Goal: Find contact information: Find contact information

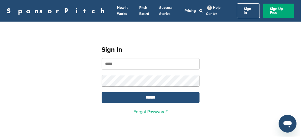
type input "**********"
click at [142, 99] on input "*******" at bounding box center [151, 97] width 98 height 11
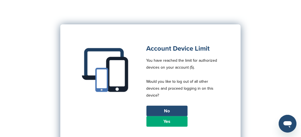
scroll to position [56, 0]
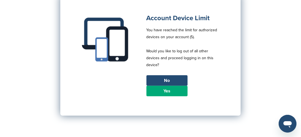
click at [164, 88] on link "Yes" at bounding box center [166, 91] width 41 height 11
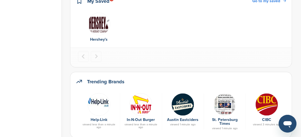
scroll to position [250, 0]
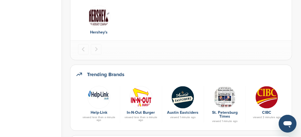
click at [141, 101] on img at bounding box center [140, 97] width 23 height 23
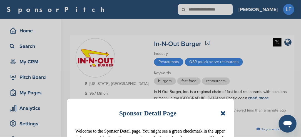
click at [222, 112] on icon at bounding box center [222, 113] width 5 height 7
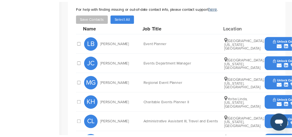
scroll to position [194, 0]
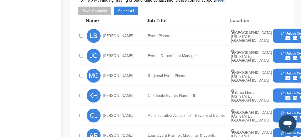
click at [287, 96] on icon "submit" at bounding box center [287, 98] width 5 height 5
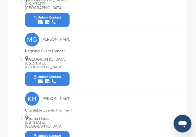
scroll to position [346, 0]
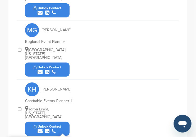
click at [40, 129] on icon "submit" at bounding box center [39, 131] width 5 height 5
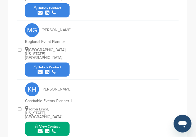
click at [40, 129] on icon "submit" at bounding box center [39, 131] width 5 height 5
drag, startPoint x: 62, startPoint y: 126, endPoint x: 55, endPoint y: 116, distance: 11.8
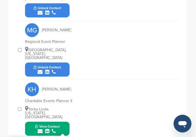
drag, startPoint x: 55, startPoint y: 116, endPoint x: 24, endPoint y: 109, distance: 31.5
drag, startPoint x: 24, startPoint y: 109, endPoint x: 30, endPoint y: 97, distance: 12.7
drag, startPoint x: 30, startPoint y: 97, endPoint x: 87, endPoint y: 120, distance: 61.6
click at [87, 120] on div "KH Kate Hart Charitable Events Planner II Yorba Linda, California, United State…" at bounding box center [101, 109] width 153 height 59
click at [61, 121] on button "View Contact" at bounding box center [47, 129] width 38 height 17
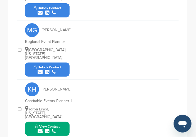
click at [61, 121] on button "View Contact" at bounding box center [47, 129] width 38 height 17
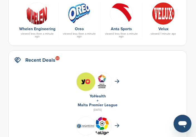
scroll to position [250, 0]
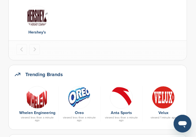
click at [122, 111] on link "Anta Sports" at bounding box center [121, 113] width 21 height 5
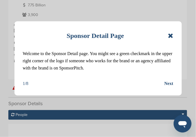
scroll to position [139, 0]
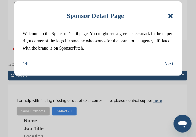
click at [168, 16] on icon at bounding box center [169, 15] width 5 height 7
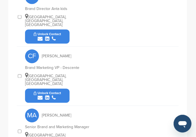
scroll to position [528, 0]
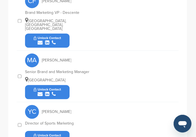
drag, startPoint x: 51, startPoint y: 107, endPoint x: 45, endPoint y: 111, distance: 6.7
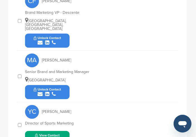
drag, startPoint x: 65, startPoint y: 120, endPoint x: 63, endPoint y: 115, distance: 5.6
drag, startPoint x: 63, startPoint y: 115, endPoint x: 53, endPoint y: 36, distance: 78.9
click at [53, 54] on div "MA Mikko Abello" at bounding box center [55, 61] width 61 height 14
click at [42, 92] on icon "submit" at bounding box center [39, 94] width 5 height 5
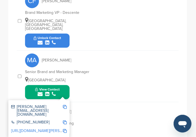
click at [66, 105] on img at bounding box center [65, 107] width 4 height 4
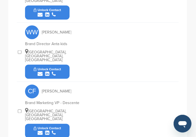
scroll to position [444, 0]
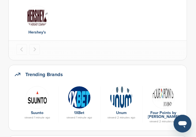
scroll to position [278, 0]
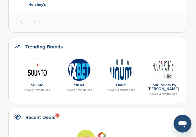
click at [81, 75] on img at bounding box center [79, 70] width 23 height 23
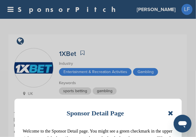
drag, startPoint x: 0, startPoint y: 0, endPoint x: 79, endPoint y: 71, distance: 106.2
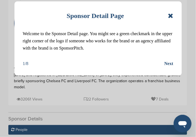
scroll to position [28, 0]
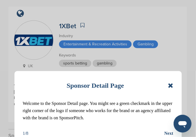
click at [54, 62] on div "Sponsor Detail Page Welcome to the Sponsor Detail page. You might see a green c…" at bounding box center [98, 68] width 196 height 137
click at [171, 86] on icon at bounding box center [169, 85] width 5 height 7
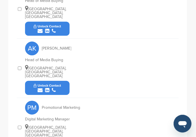
scroll to position [278, 0]
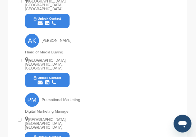
drag, startPoint x: 71, startPoint y: 94, endPoint x: 95, endPoint y: 112, distance: 30.1
click at [95, 112] on div "PM Promotional Marketing Digital Marketing Manager Luxembourg City, Luxembourg,…" at bounding box center [101, 120] width 153 height 59
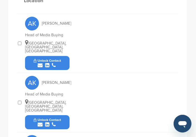
scroll to position [222, 0]
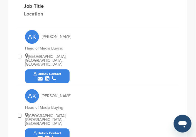
click at [39, 76] on icon "submit" at bounding box center [39, 78] width 5 height 5
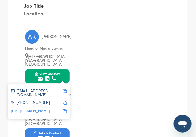
click at [63, 89] on img at bounding box center [65, 91] width 4 height 4
drag, startPoint x: 46, startPoint y: 84, endPoint x: 159, endPoint y: 34, distance: 123.6
click at [159, 34] on div "AK Alena K Head of Media Buying Limassol, Limassol, Cyprus View Contact alena.k…" at bounding box center [101, 56] width 153 height 59
click at [42, 109] on link "http://www.linkedin.com/in/alena-k-2058681aa" at bounding box center [30, 111] width 38 height 5
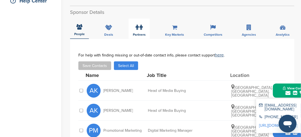
scroll to position [0, 0]
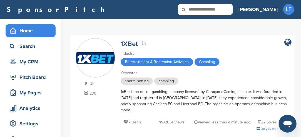
click at [19, 30] on div "Home" at bounding box center [31, 31] width 47 height 10
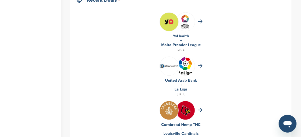
scroll to position [389, 0]
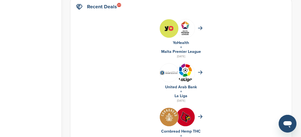
click at [181, 69] on img at bounding box center [185, 73] width 19 height 19
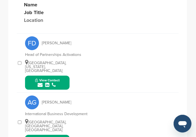
scroll to position [228, 0]
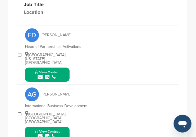
click at [60, 71] on button "View Contact" at bounding box center [47, 75] width 38 height 17
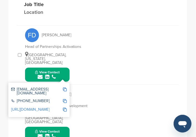
click at [66, 88] on img at bounding box center [65, 90] width 4 height 4
